Goal: Information Seeking & Learning: Learn about a topic

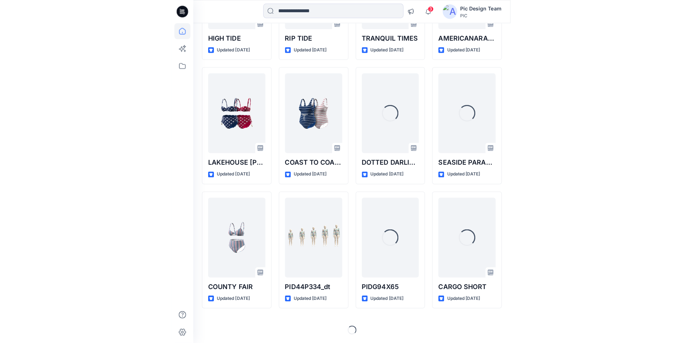
scroll to position [1488, 0]
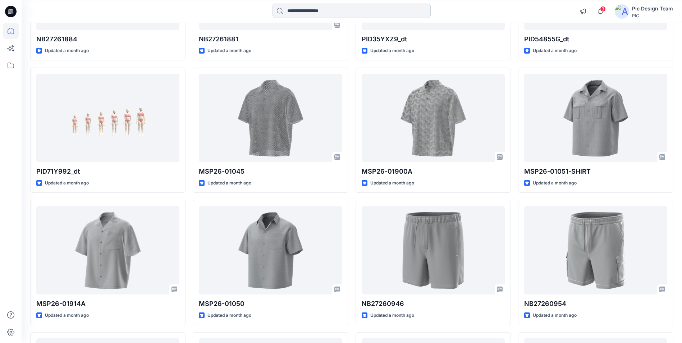
click at [310, 9] on input at bounding box center [351, 11] width 158 height 14
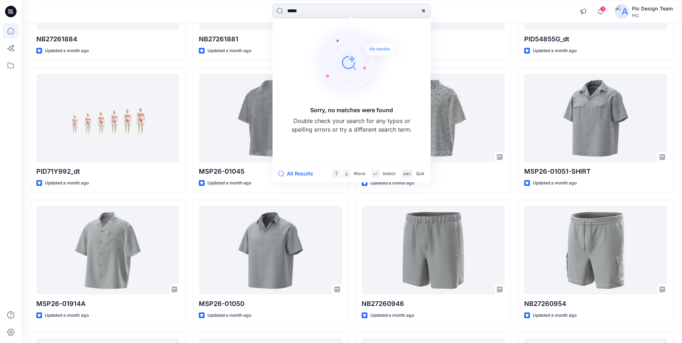
click at [295, 12] on input "*****" at bounding box center [351, 11] width 158 height 14
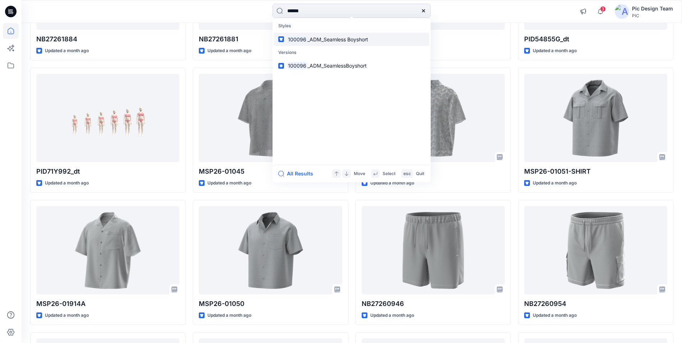
type input "******"
click at [318, 39] on span "_ADM_Seamless Boyshort" at bounding box center [337, 39] width 61 height 6
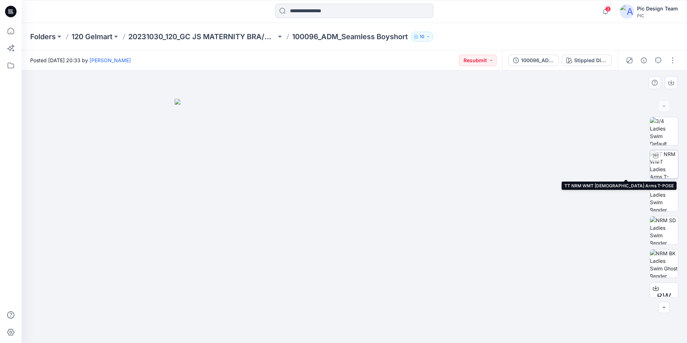
click at [544, 162] on img at bounding box center [664, 164] width 28 height 28
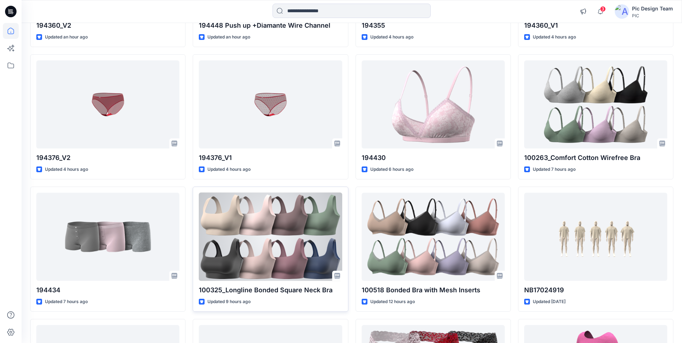
scroll to position [180, 0]
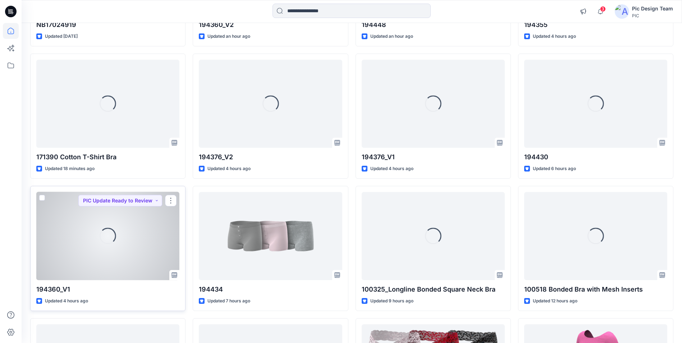
click at [146, 240] on div "Loading..." at bounding box center [107, 236] width 143 height 88
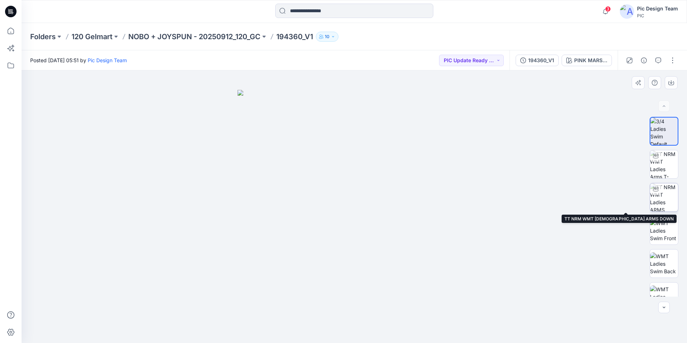
click at [544, 203] on img at bounding box center [664, 197] width 28 height 28
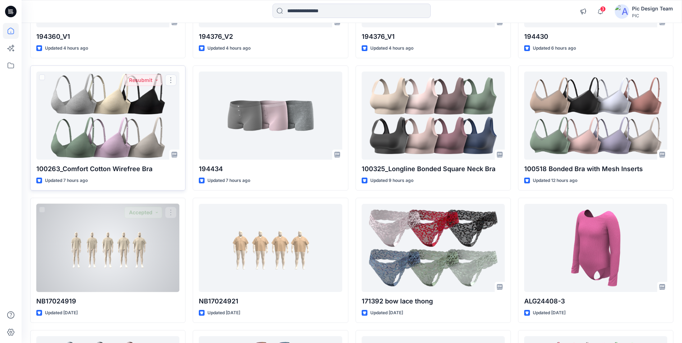
scroll to position [359, 0]
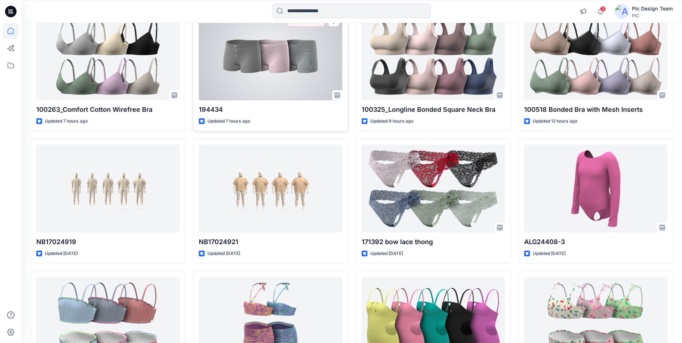
click at [255, 65] on div at bounding box center [270, 56] width 143 height 88
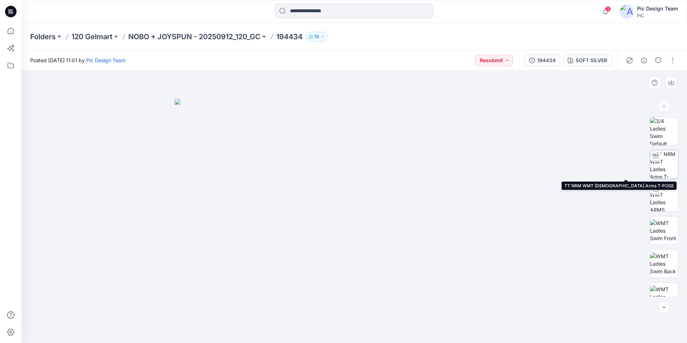
click at [544, 163] on img at bounding box center [664, 164] width 28 height 28
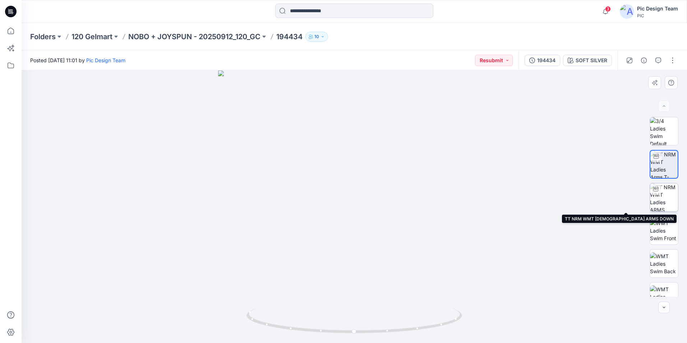
click at [544, 196] on img at bounding box center [664, 197] width 28 height 28
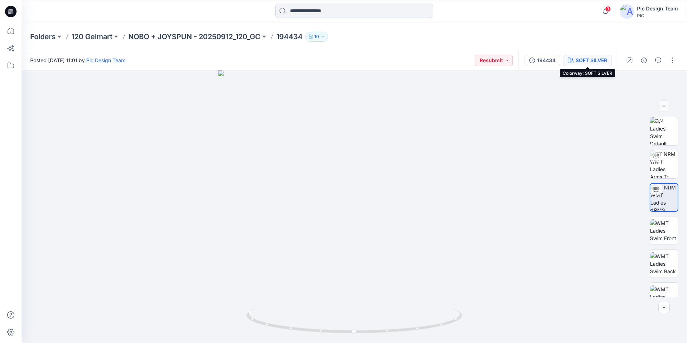
click at [544, 60] on div "SOFT SILVER" at bounding box center [592, 60] width 32 height 8
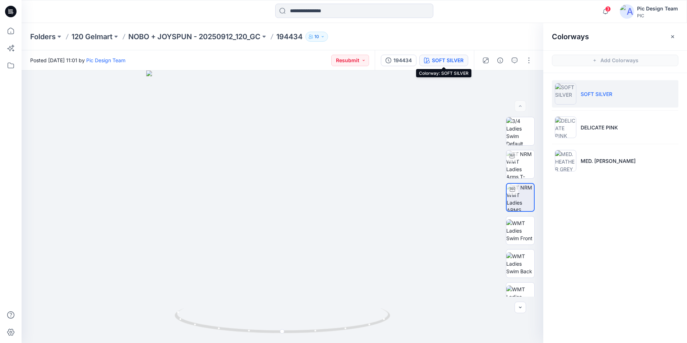
click at [451, 61] on div "SOFT SILVER" at bounding box center [448, 60] width 32 height 8
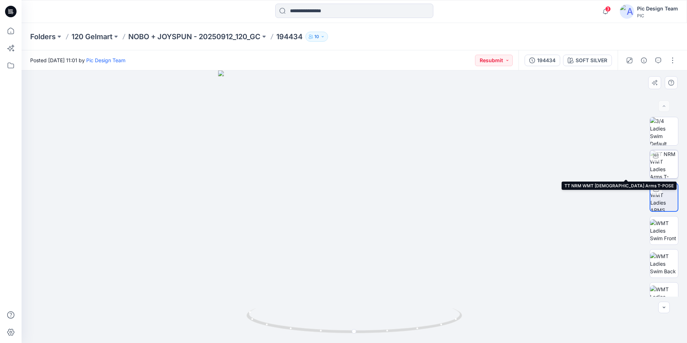
click at [544, 160] on img at bounding box center [664, 164] width 28 height 28
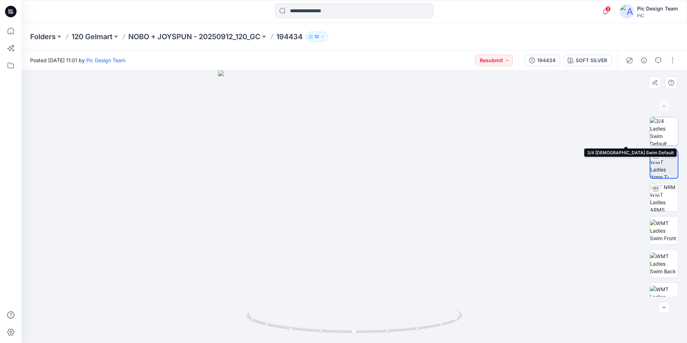
click at [544, 133] on img at bounding box center [664, 131] width 28 height 28
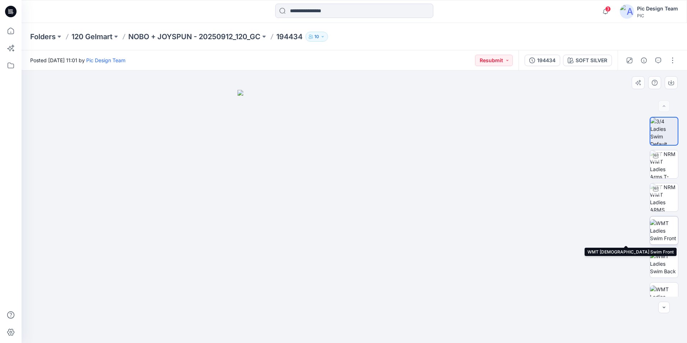
click at [544, 232] on img at bounding box center [664, 230] width 28 height 23
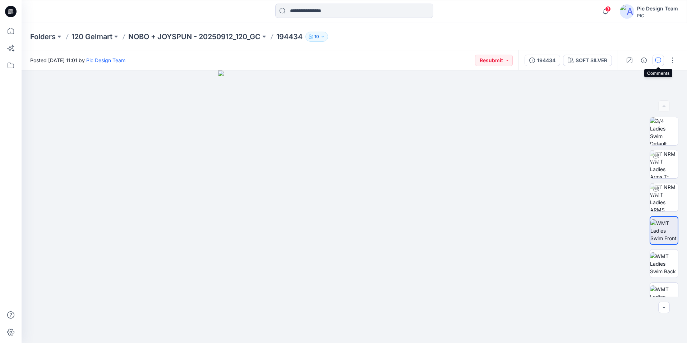
click at [544, 62] on icon "button" at bounding box center [659, 61] width 6 height 6
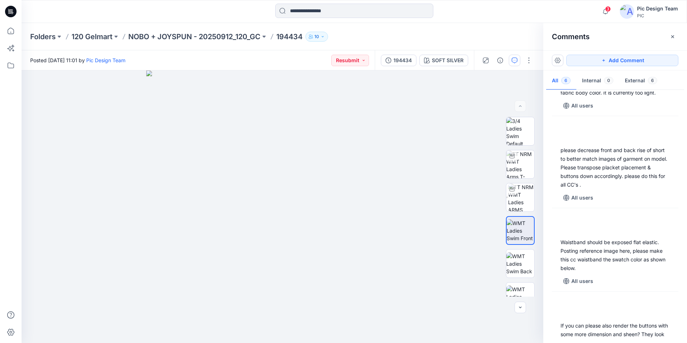
scroll to position [30, 0]
